Goal: Information Seeking & Learning: Learn about a topic

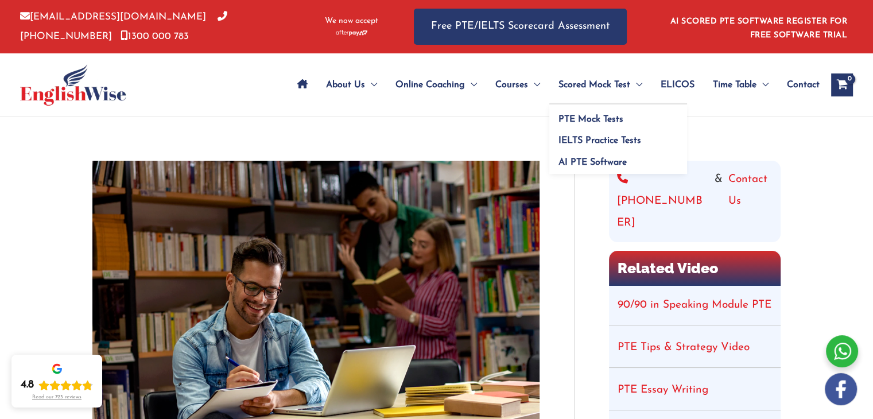
click at [574, 80] on span "Scored Mock Test" at bounding box center [595, 85] width 72 height 40
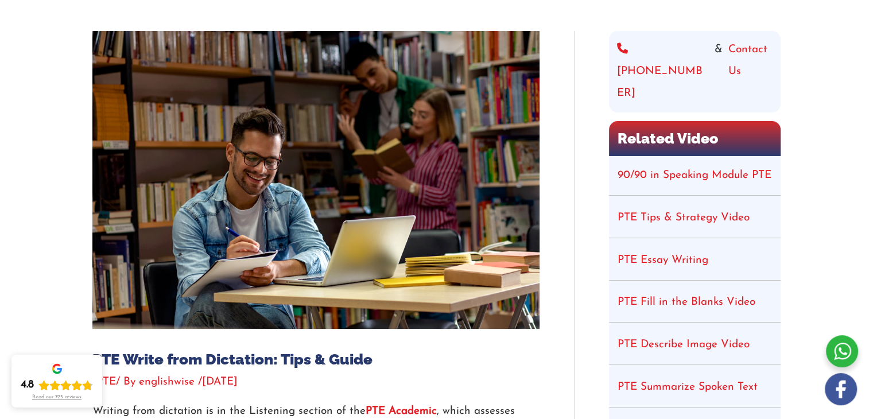
scroll to position [176, 0]
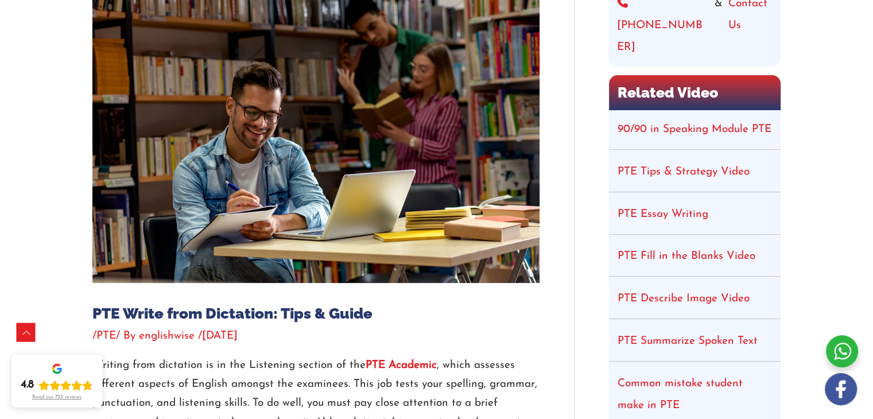
click at [663, 156] on li "PTE Tips & Strategy Video" at bounding box center [695, 173] width 172 height 40
click at [639, 167] on link "PTE Tips & Strategy Video" at bounding box center [684, 172] width 132 height 11
click at [720, 251] on link "PTE Fill in the Blanks Video" at bounding box center [687, 256] width 138 height 11
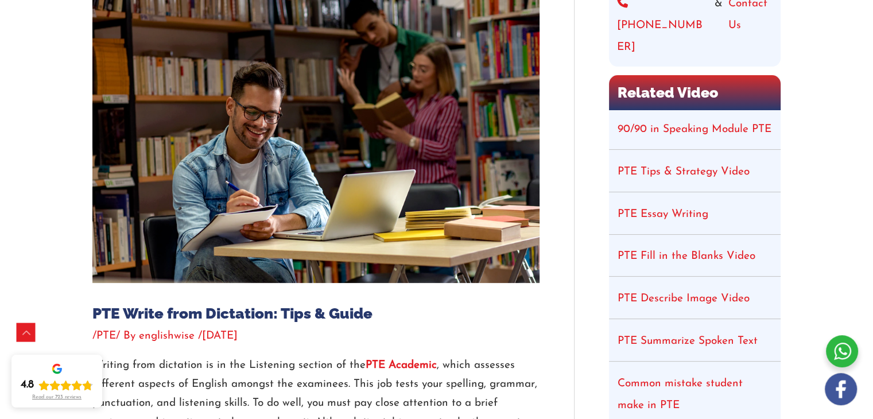
click at [675, 284] on li "PTE Describe Image Video" at bounding box center [695, 300] width 172 height 40
click at [665, 293] on link "PTE Describe Image Video" at bounding box center [684, 298] width 132 height 11
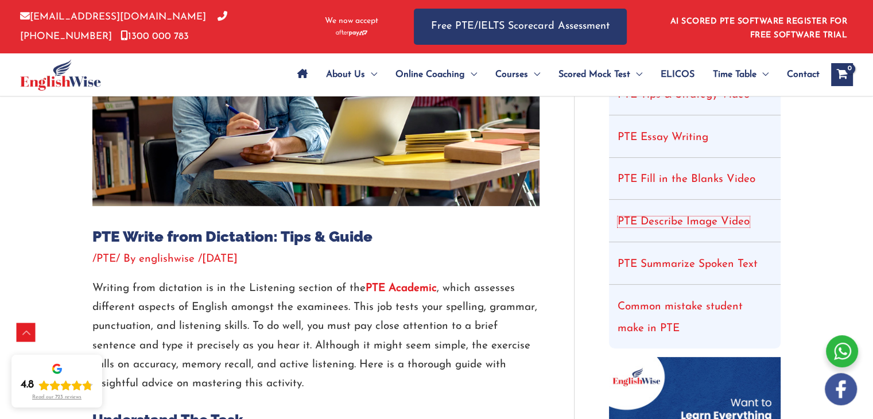
scroll to position [276, 0]
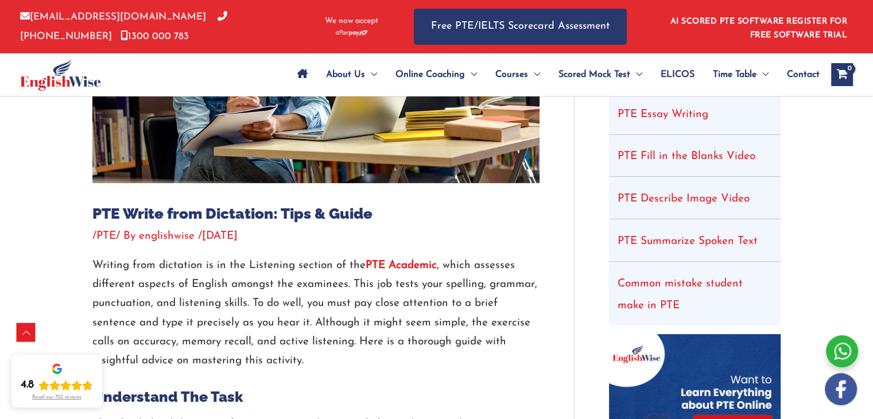
click at [679, 269] on li "Common mistake student make in PTE" at bounding box center [695, 295] width 172 height 61
click at [635, 279] on link "Common mistake student make in PTE" at bounding box center [680, 295] width 125 height 33
